Goal: Book appointment/travel/reservation

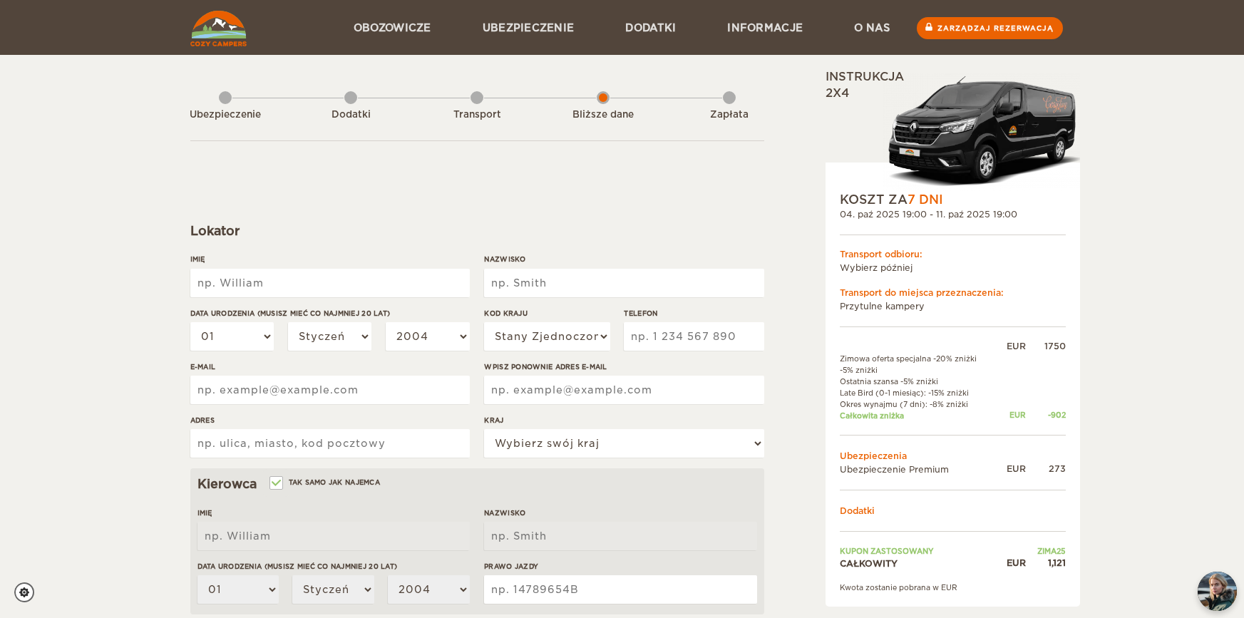
scroll to position [71, 0]
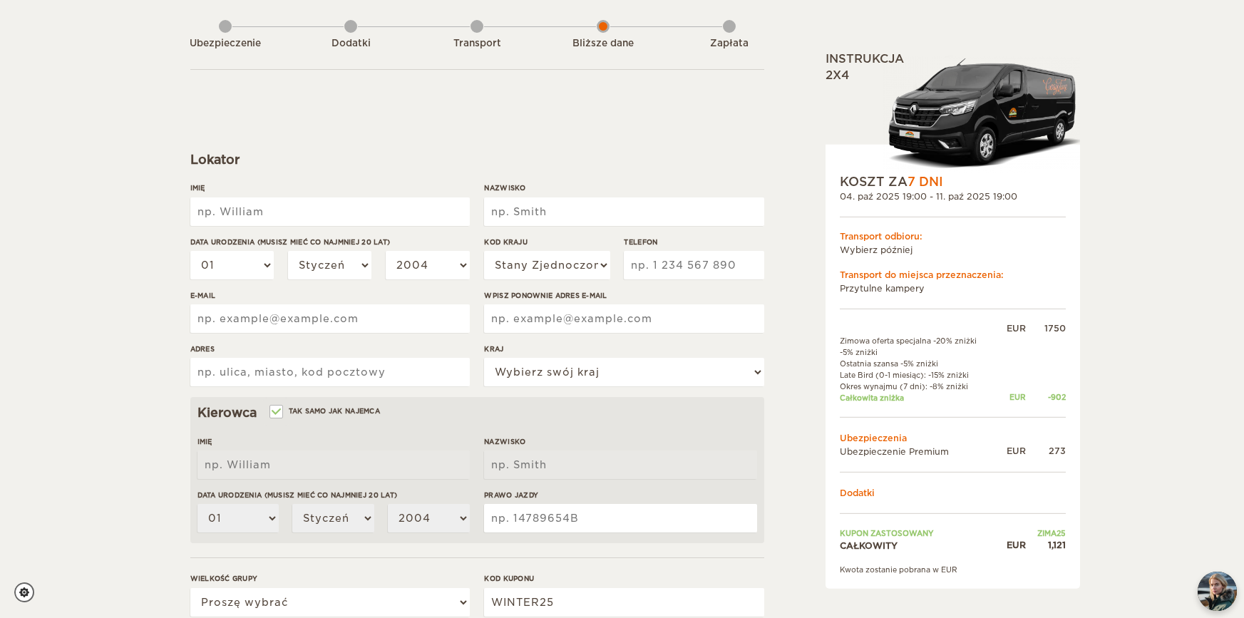
drag, startPoint x: 831, startPoint y: 236, endPoint x: 917, endPoint y: 254, distance: 88.1
click at [917, 254] on div "KOSZT ZA 7 DNI 04. paź 2025 19:00 - 11. paź 2025 19:00 Transport odbioru: Wybie…" at bounding box center [953, 367] width 255 height 444
click at [926, 256] on td "Wybierz później" at bounding box center [953, 249] width 226 height 14
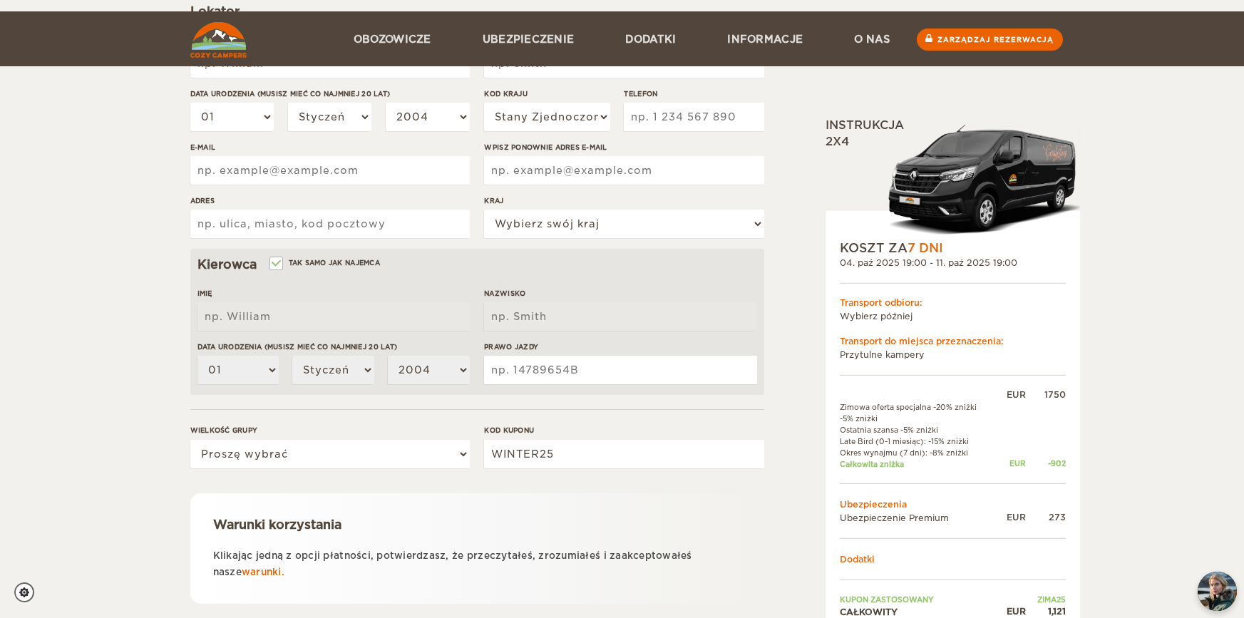
scroll to position [309, 0]
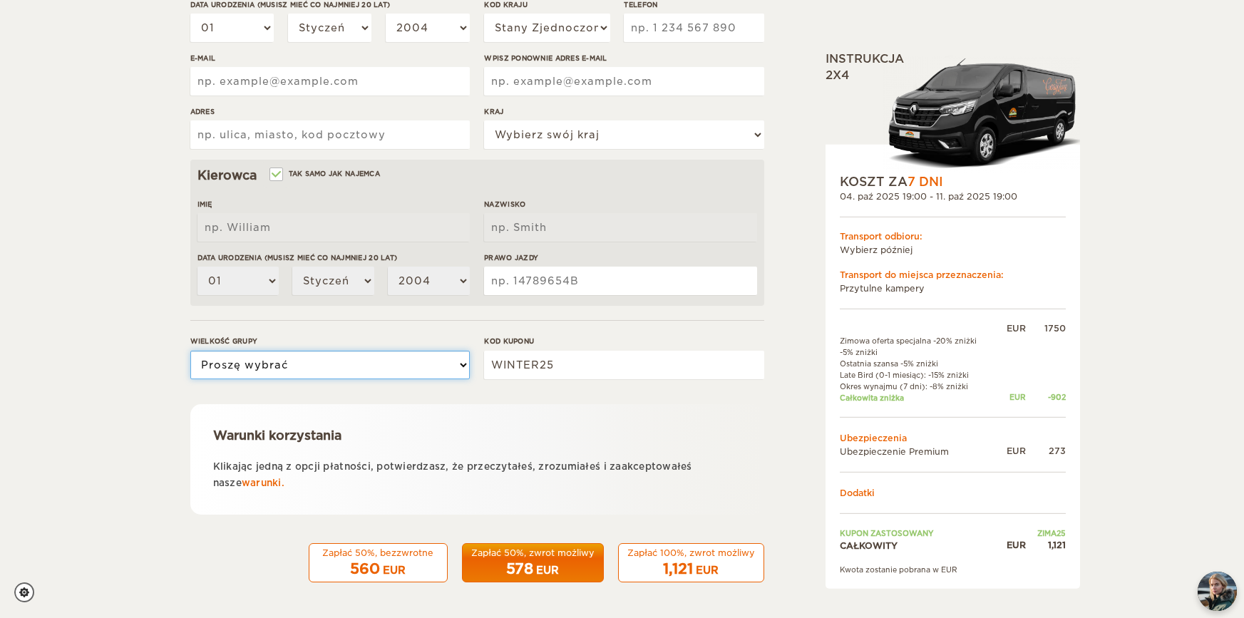
click at [398, 374] on select "Proszę wybrać 1 2 3" at bounding box center [330, 365] width 280 height 29
select select "3"
click at [190, 351] on select "Proszę wybrać 1 2 3" at bounding box center [330, 365] width 280 height 29
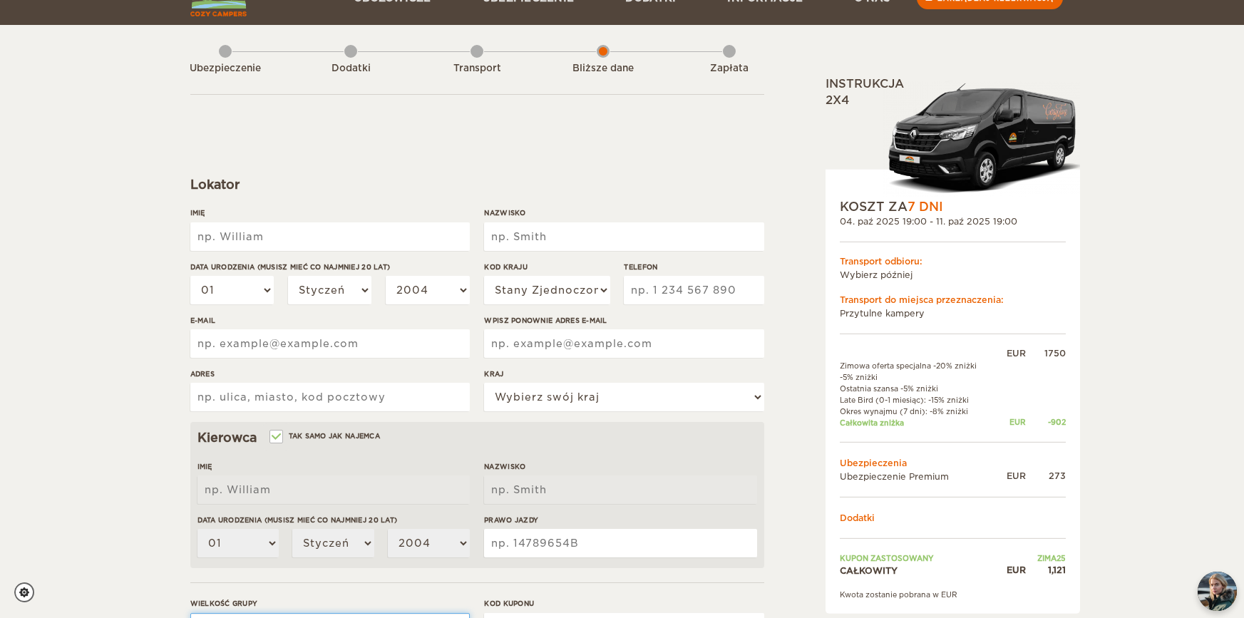
scroll to position [71, 0]
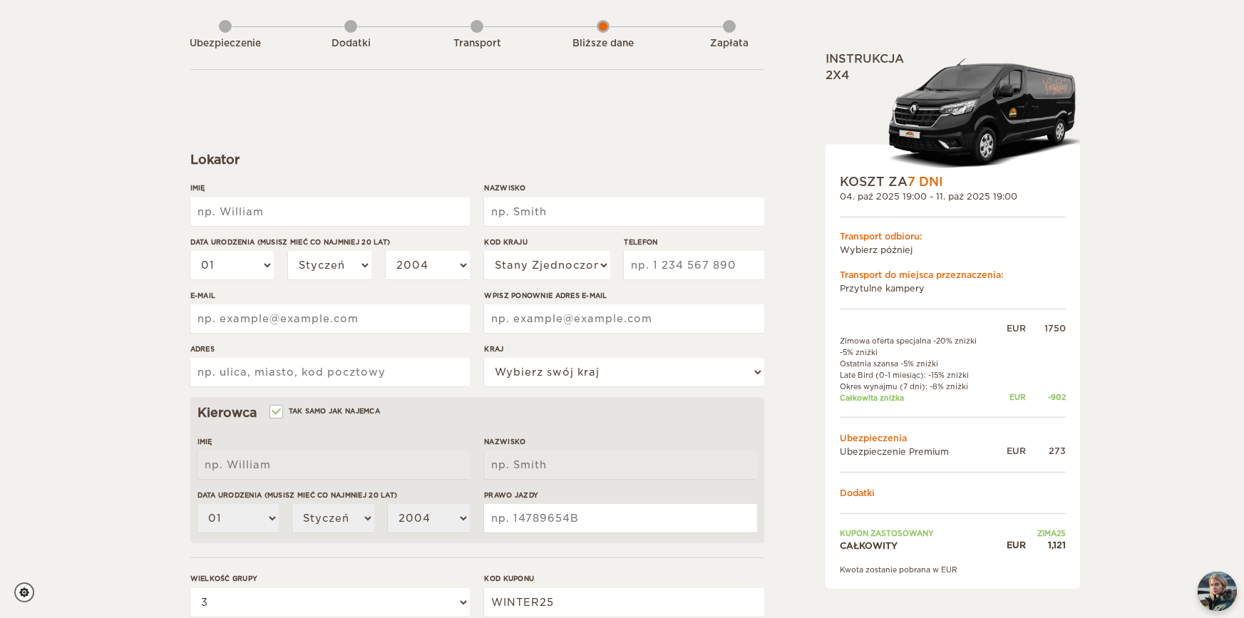
click at [985, 94] on img at bounding box center [982, 115] width 198 height 118
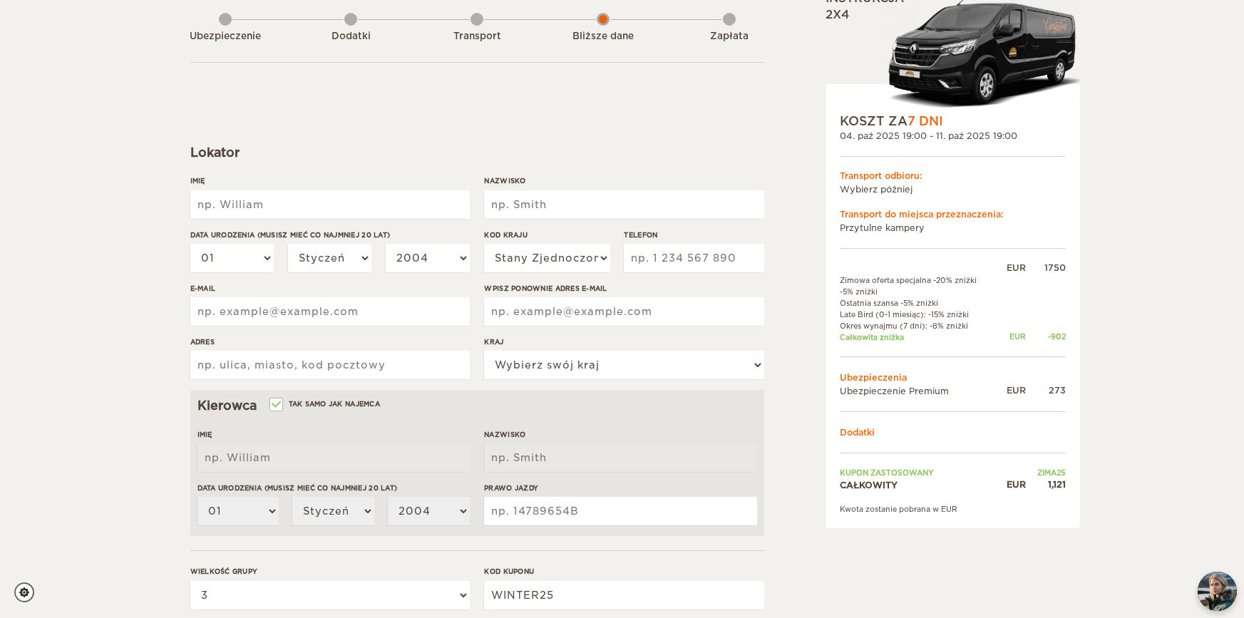
scroll to position [0, 0]
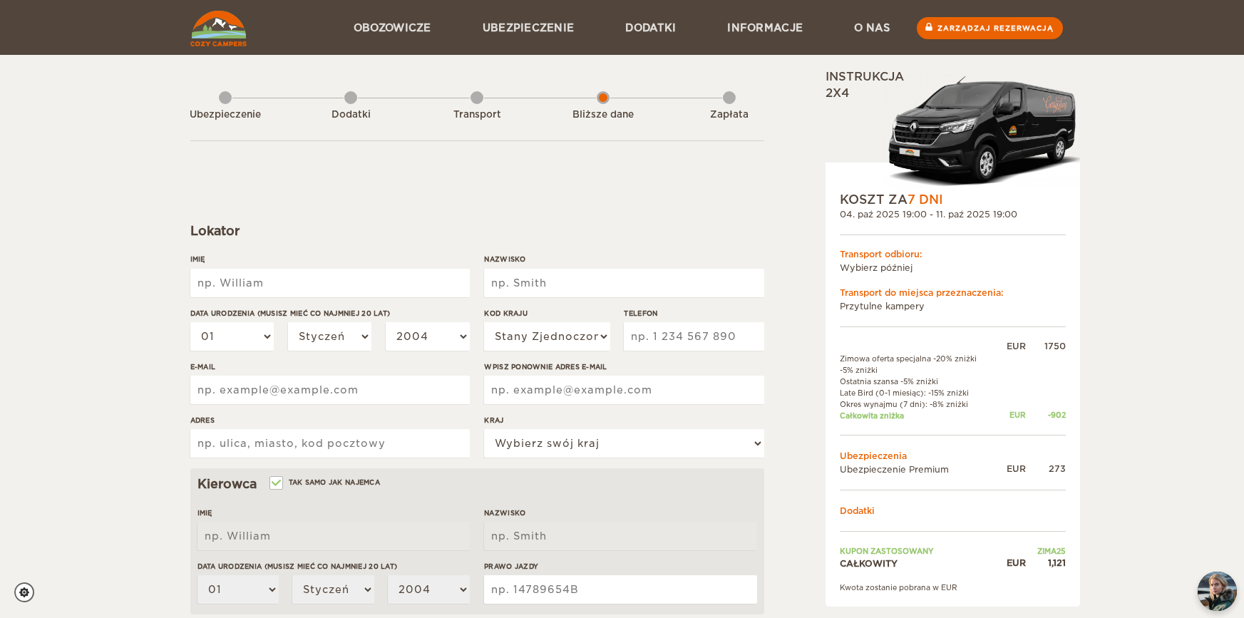
click at [233, 96] on div "Ubezpieczenie Dodatki Transport Bliższe [PERSON_NAME]" at bounding box center [477, 105] width 574 height 72
click at [227, 101] on div "Ubezpieczenie" at bounding box center [225, 111] width 13 height 57
click at [222, 108] on div "Ubezpieczenie" at bounding box center [225, 115] width 78 height 14
click at [357, 103] on div "Dodatki" at bounding box center [350, 111] width 13 height 57
click at [213, 35] on img at bounding box center [218, 29] width 56 height 36
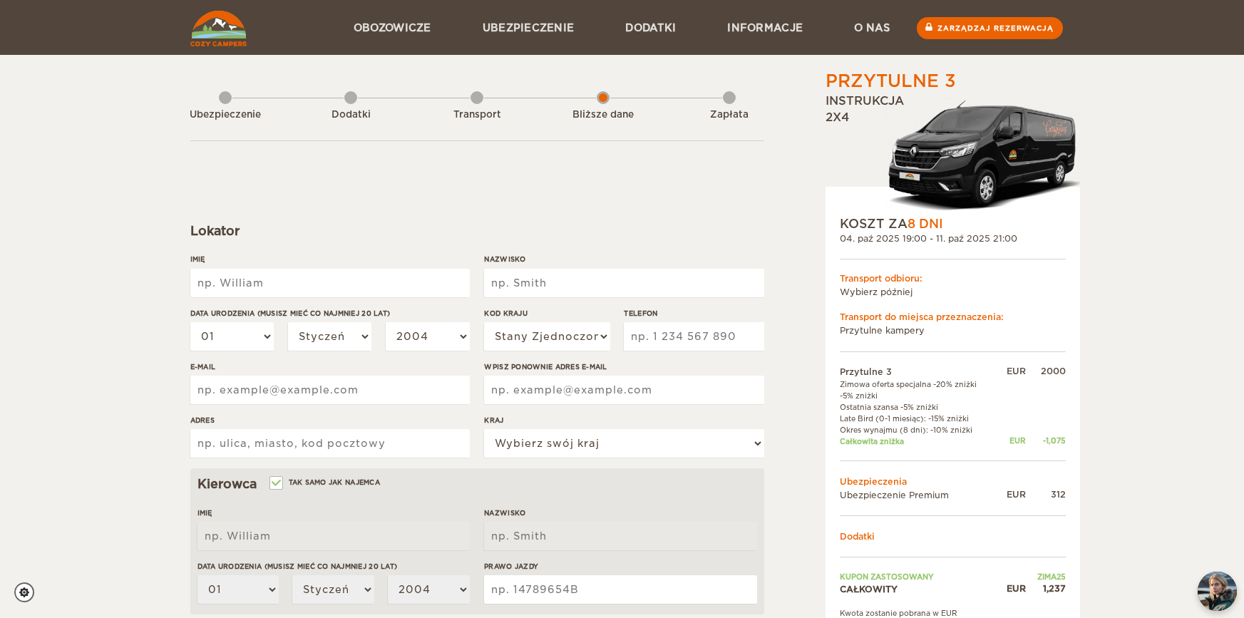
click at [224, 101] on div "Ubezpieczenie" at bounding box center [225, 111] width 13 height 57
click at [227, 103] on div "Ubezpieczenie" at bounding box center [225, 111] width 13 height 57
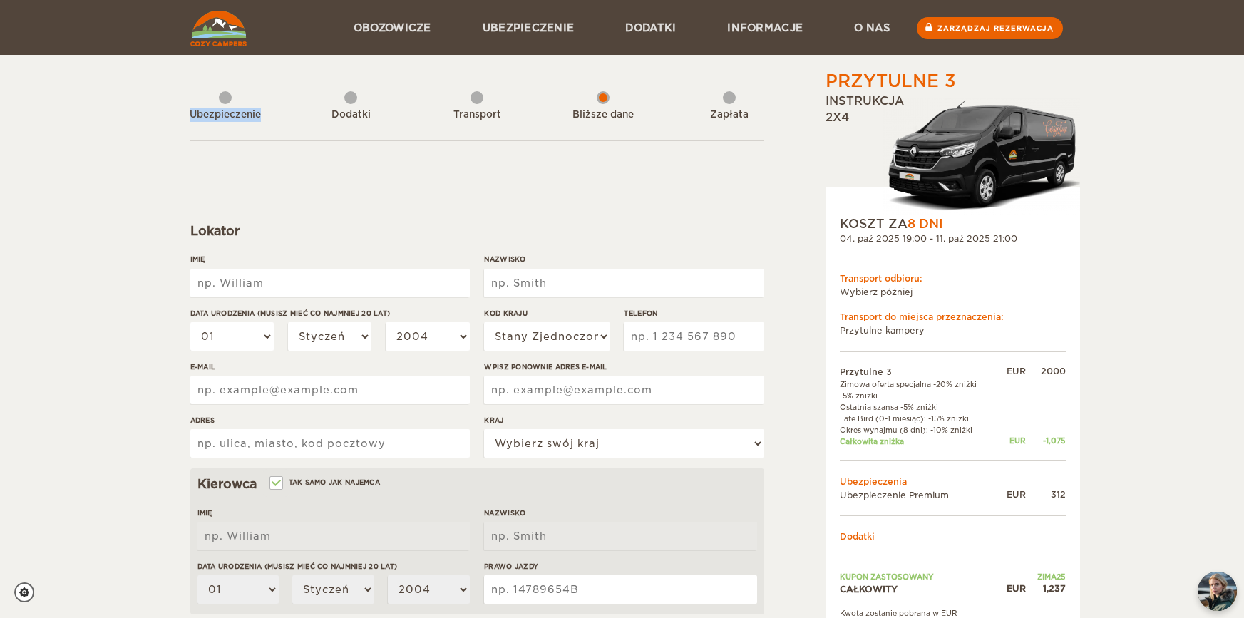
click at [227, 103] on div "Ubezpieczenie" at bounding box center [225, 111] width 13 height 57
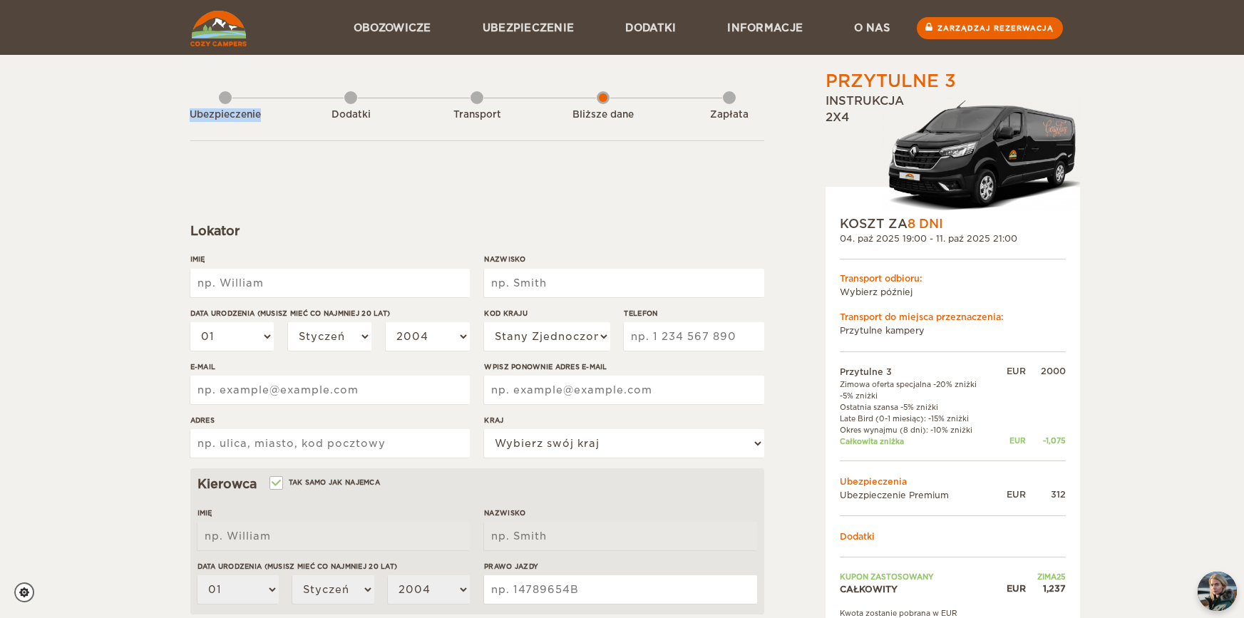
click at [227, 103] on div "Ubezpieczenie" at bounding box center [225, 111] width 13 height 57
click at [190, 24] on img at bounding box center [218, 29] width 56 height 36
